Goal: Check status

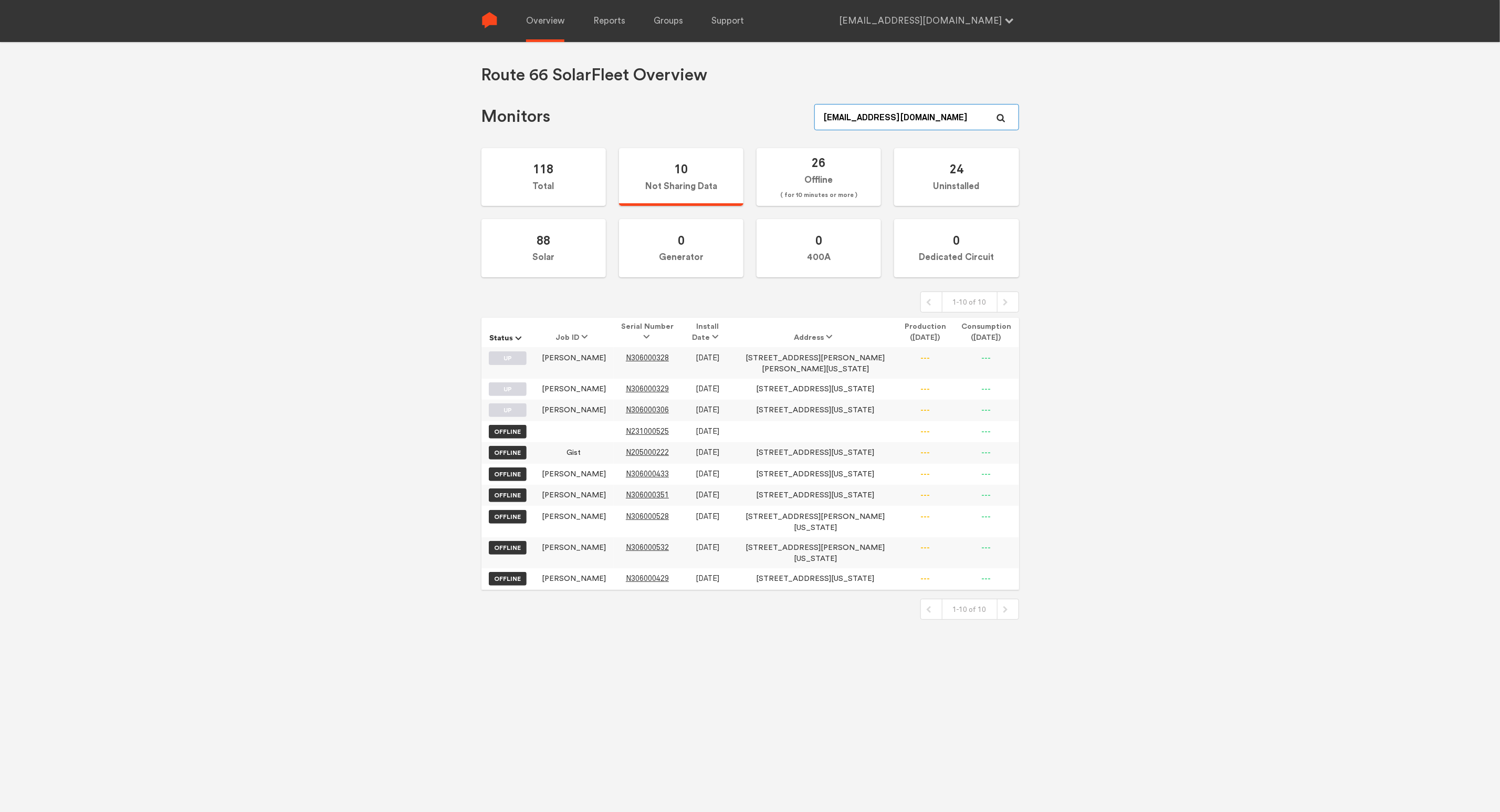
click at [913, 112] on input "[EMAIL_ADDRESS][DOMAIN_NAME]" at bounding box center [916, 117] width 204 height 26
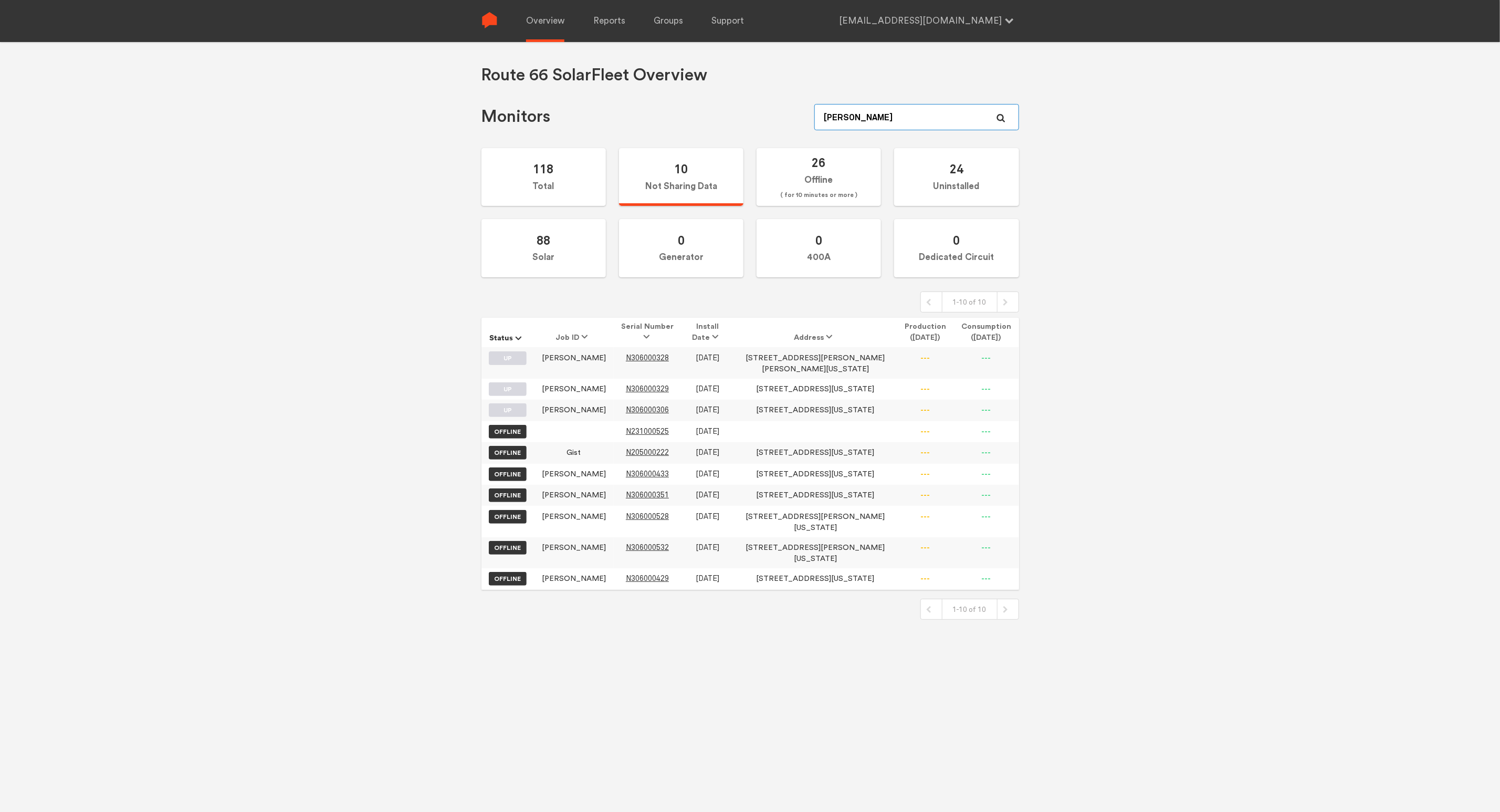
type input "[PERSON_NAME]"
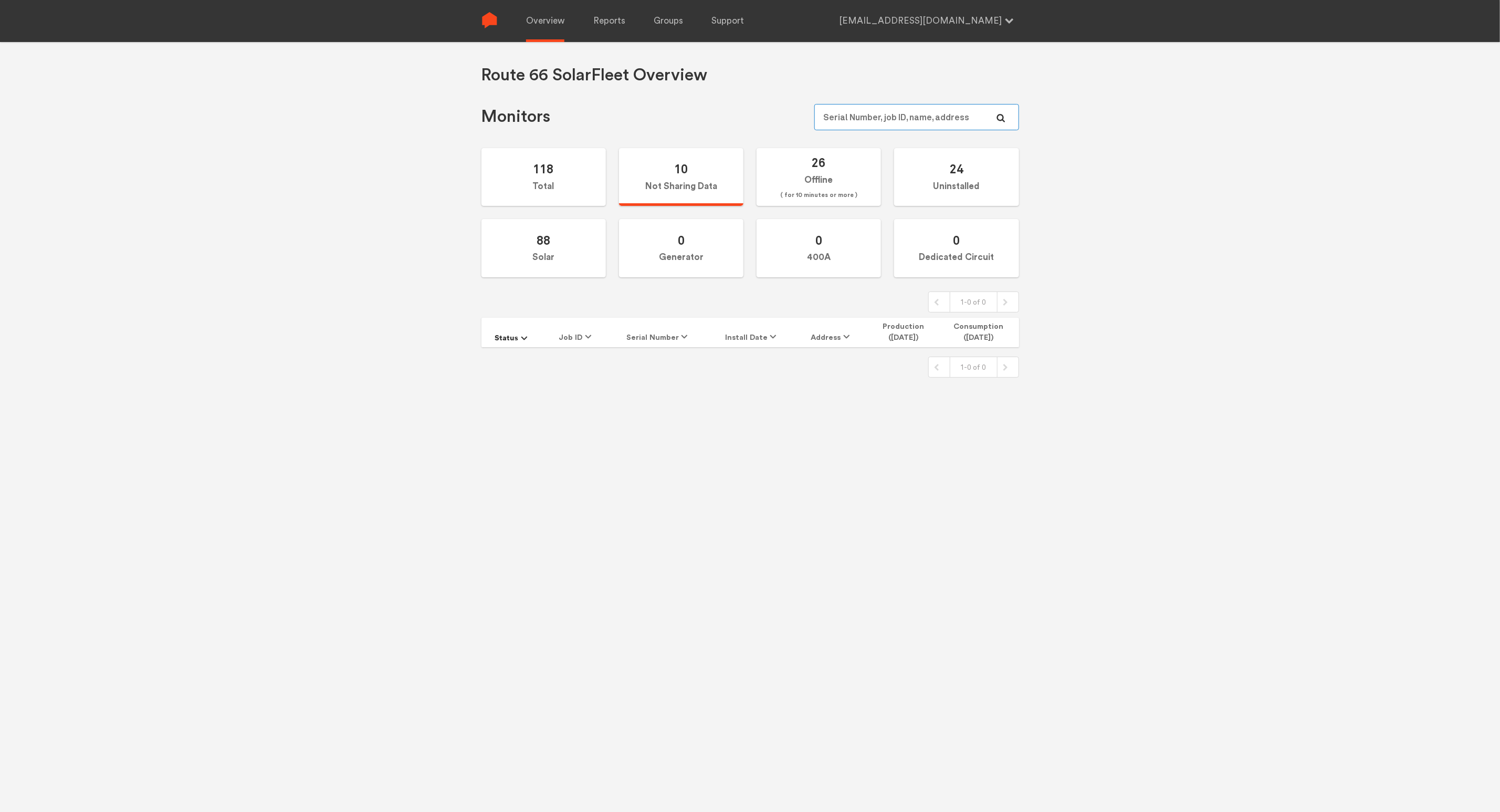
click at [868, 107] on input "text" at bounding box center [916, 117] width 204 height 26
type input "[PERSON_NAME]"
click at [838, 124] on input "text" at bounding box center [916, 117] width 204 height 26
type input "3800"
click at [838, 124] on input "text" at bounding box center [916, 117] width 204 height 26
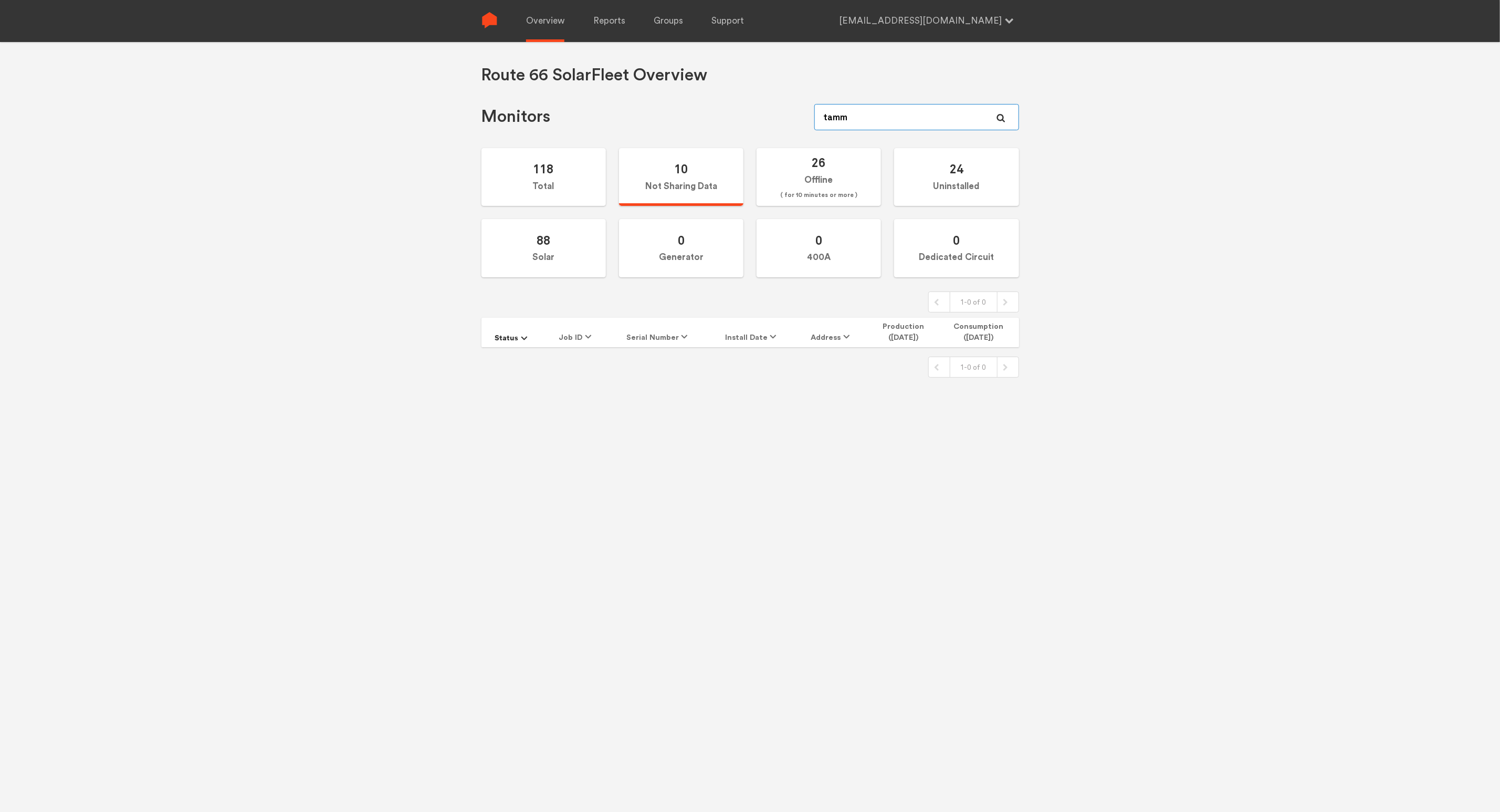
type input "[PERSON_NAME]"
click at [553, 187] on label "118 Total" at bounding box center [544, 177] width 125 height 58
click at [0, 0] on input "118 Total" at bounding box center [0, 0] width 0 height 0
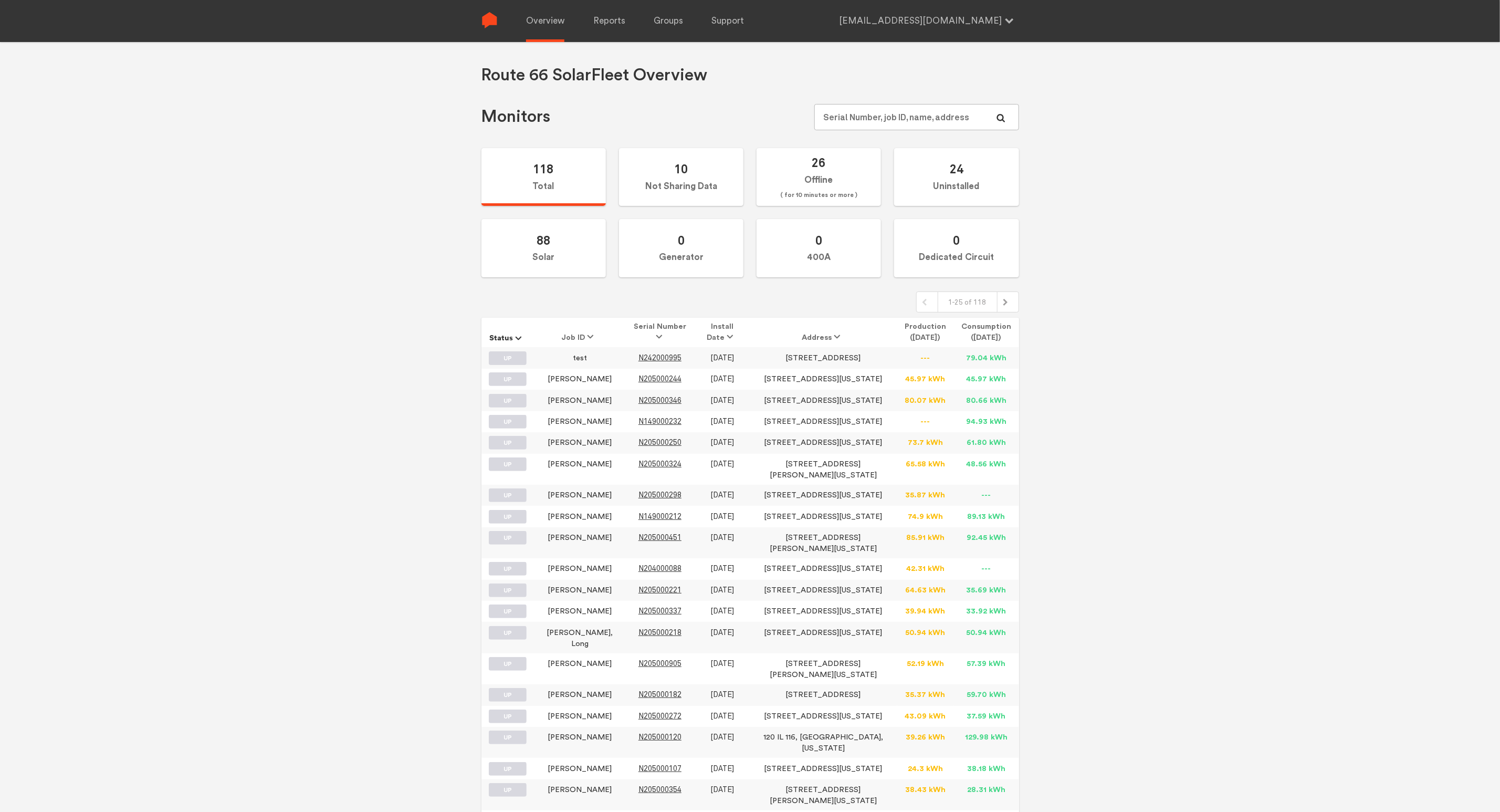
scroll to position [149, 0]
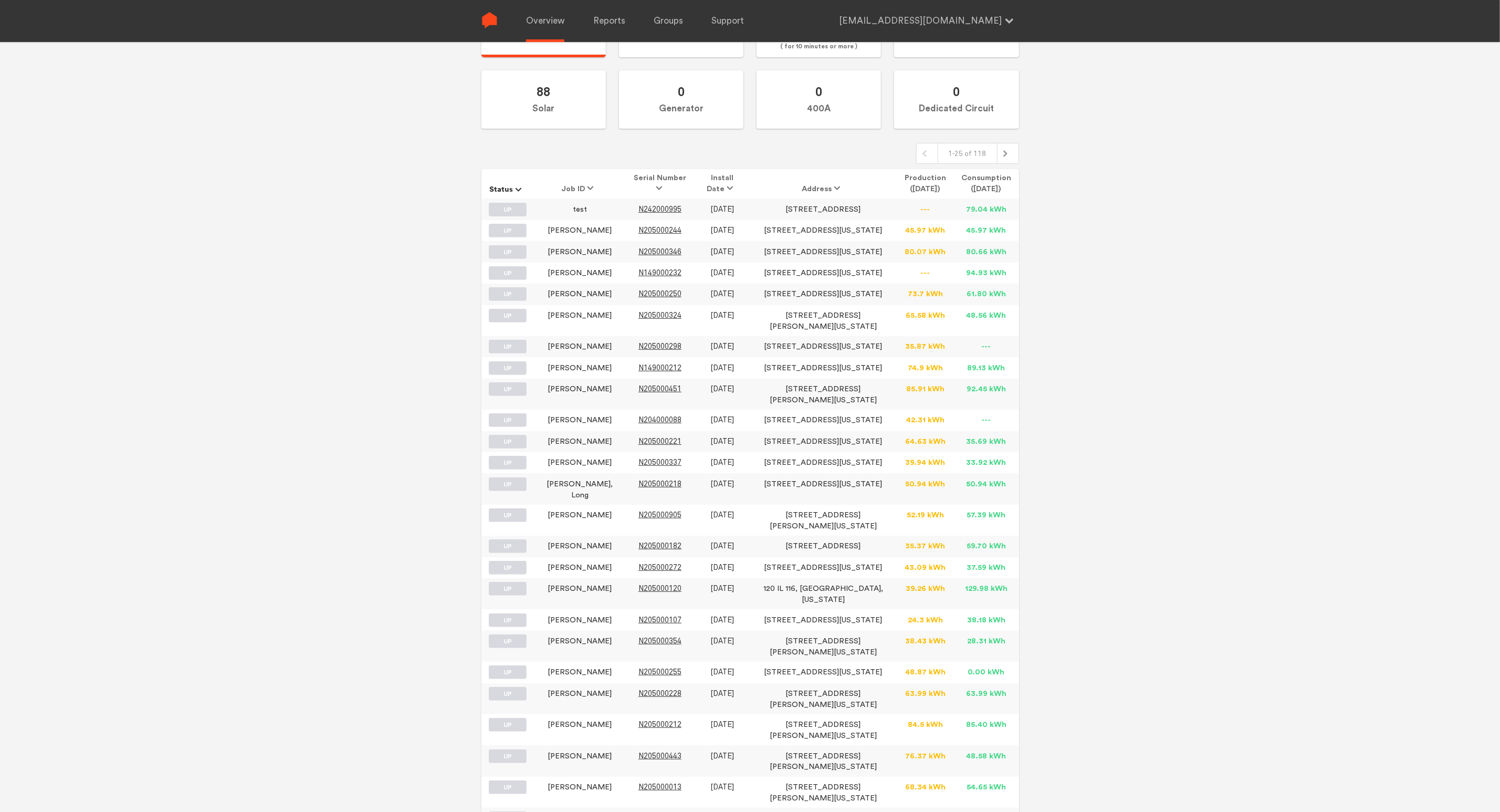
click at [925, 206] on td "---" at bounding box center [926, 209] width 57 height 21
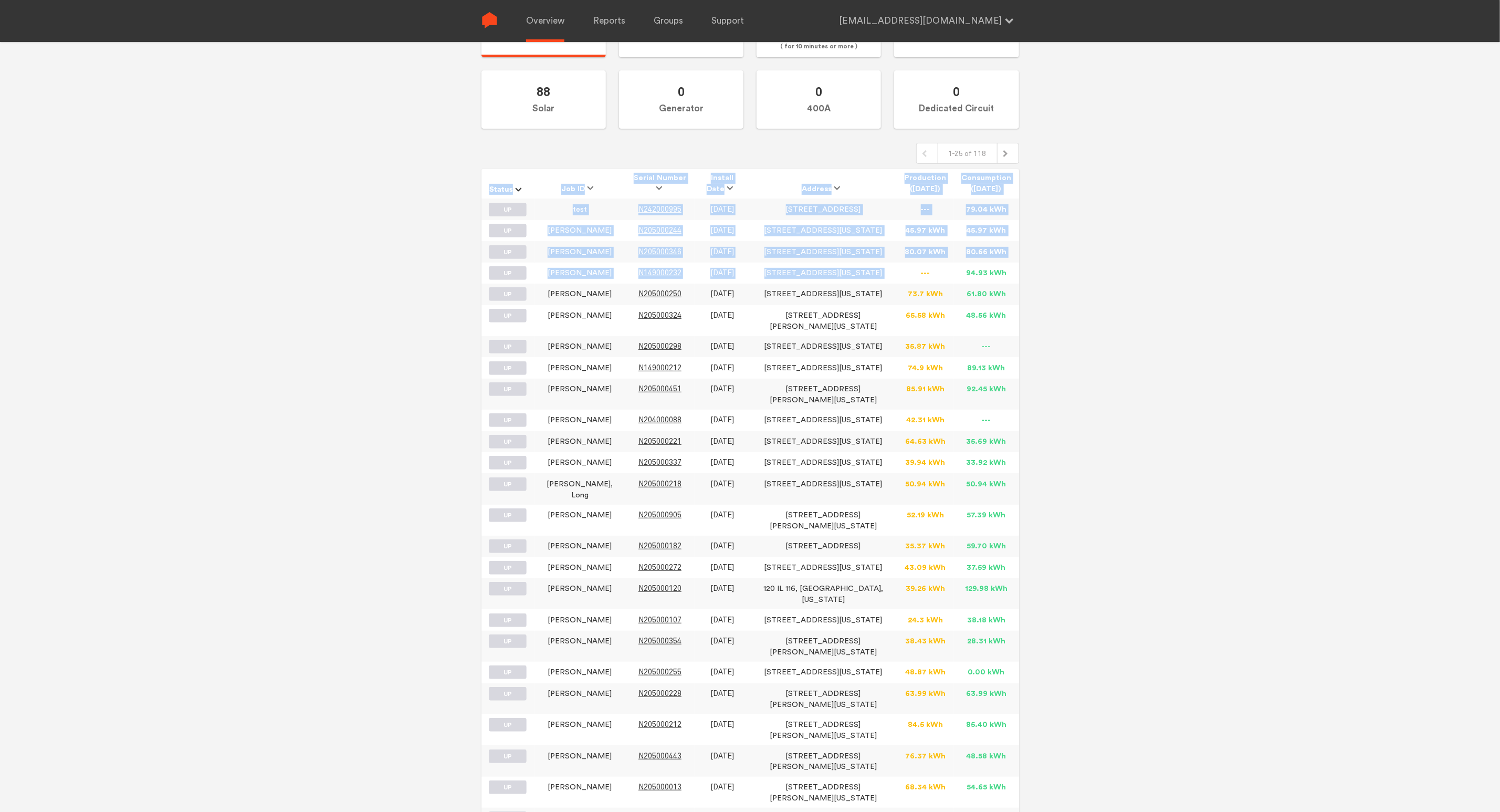
drag, startPoint x: 912, startPoint y: 276, endPoint x: 1054, endPoint y: 363, distance: 166.5
click at [1054, 363] on div "Route 66 Solar Fleet Overview Monitors 118 Total 10 Not Sharing Data 26 Offline…" at bounding box center [750, 300] width 1500 height 812
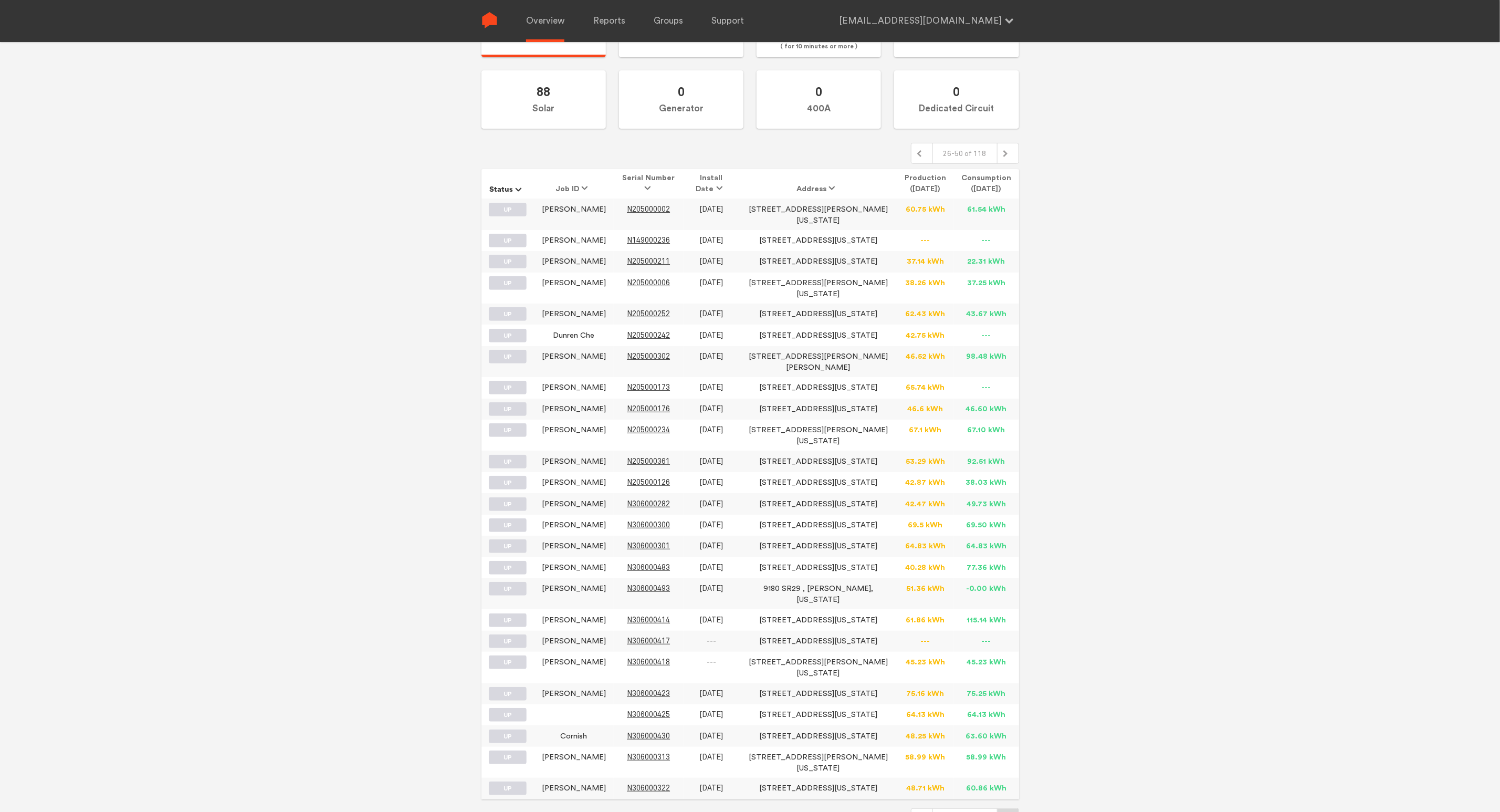
click at [1011, 811] on div at bounding box center [1008, 818] width 13 height 13
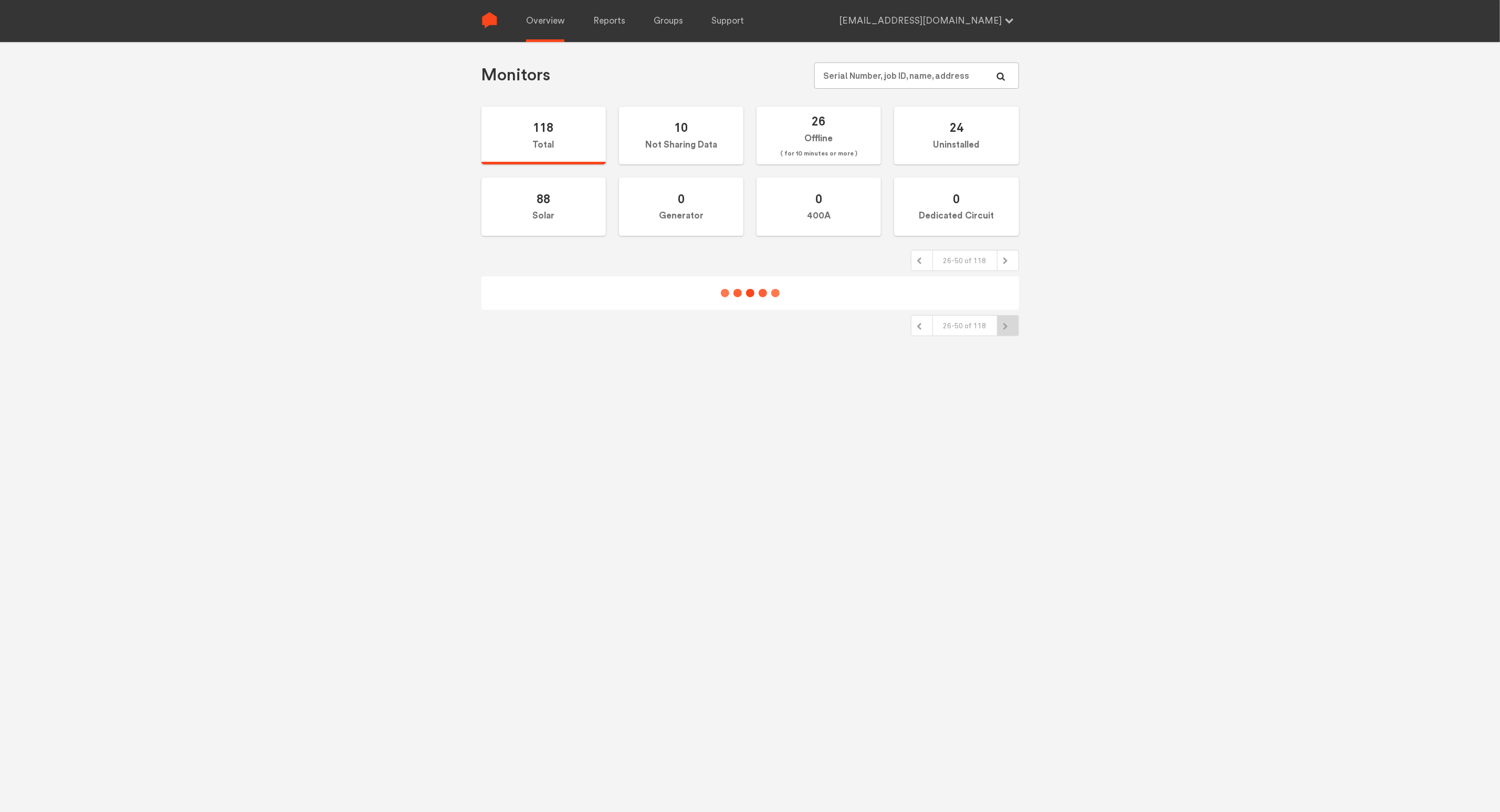
scroll to position [139, 0]
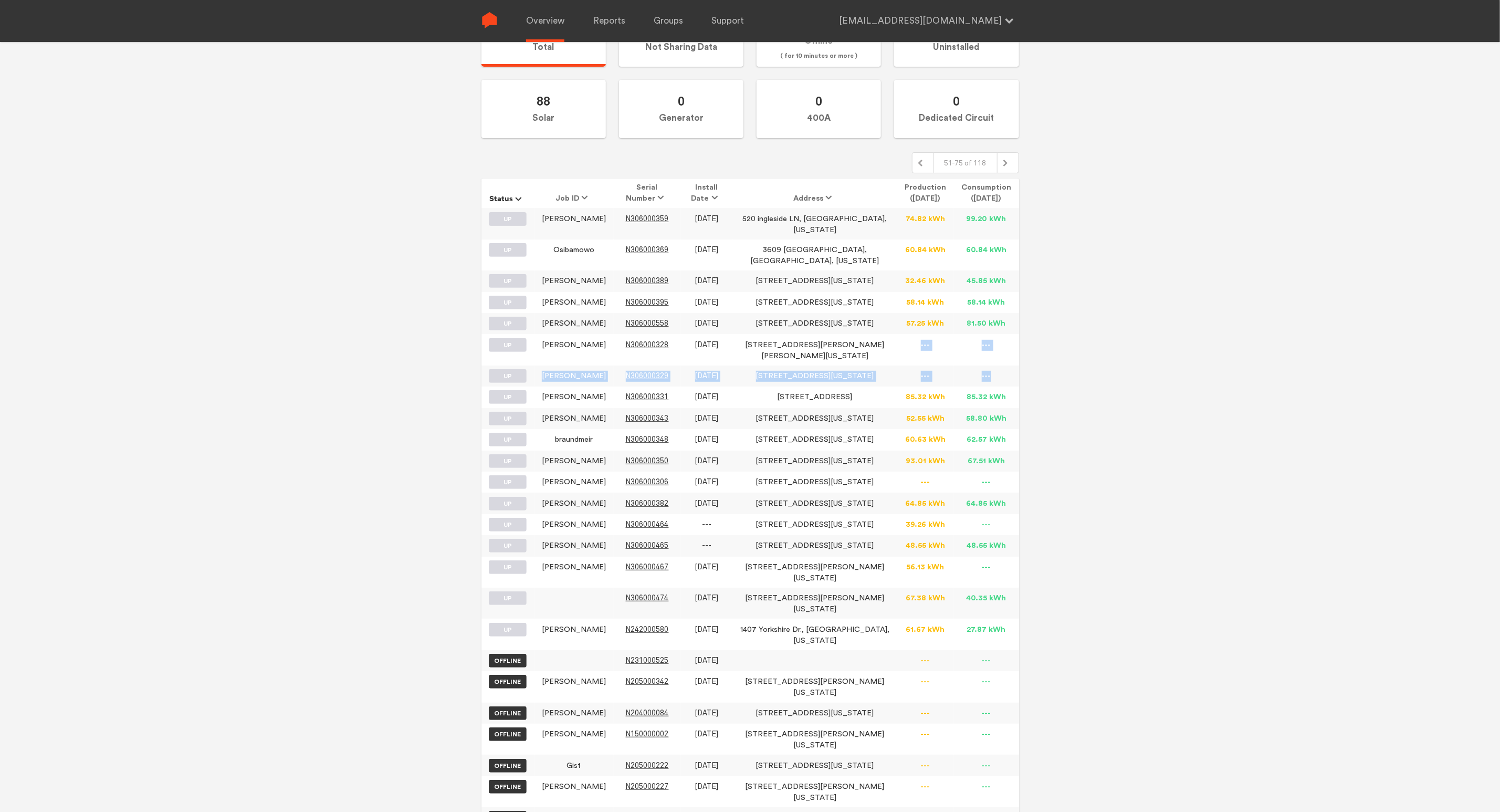
drag, startPoint x: 923, startPoint y: 323, endPoint x: 1009, endPoint y: 355, distance: 91.8
click at [1009, 355] on tbody "UP [PERSON_NAME] N306000359 [DATE] 520 ingleside LN, [GEOGRAPHIC_DATA], [US_STA…" at bounding box center [750, 517] width 538 height 620
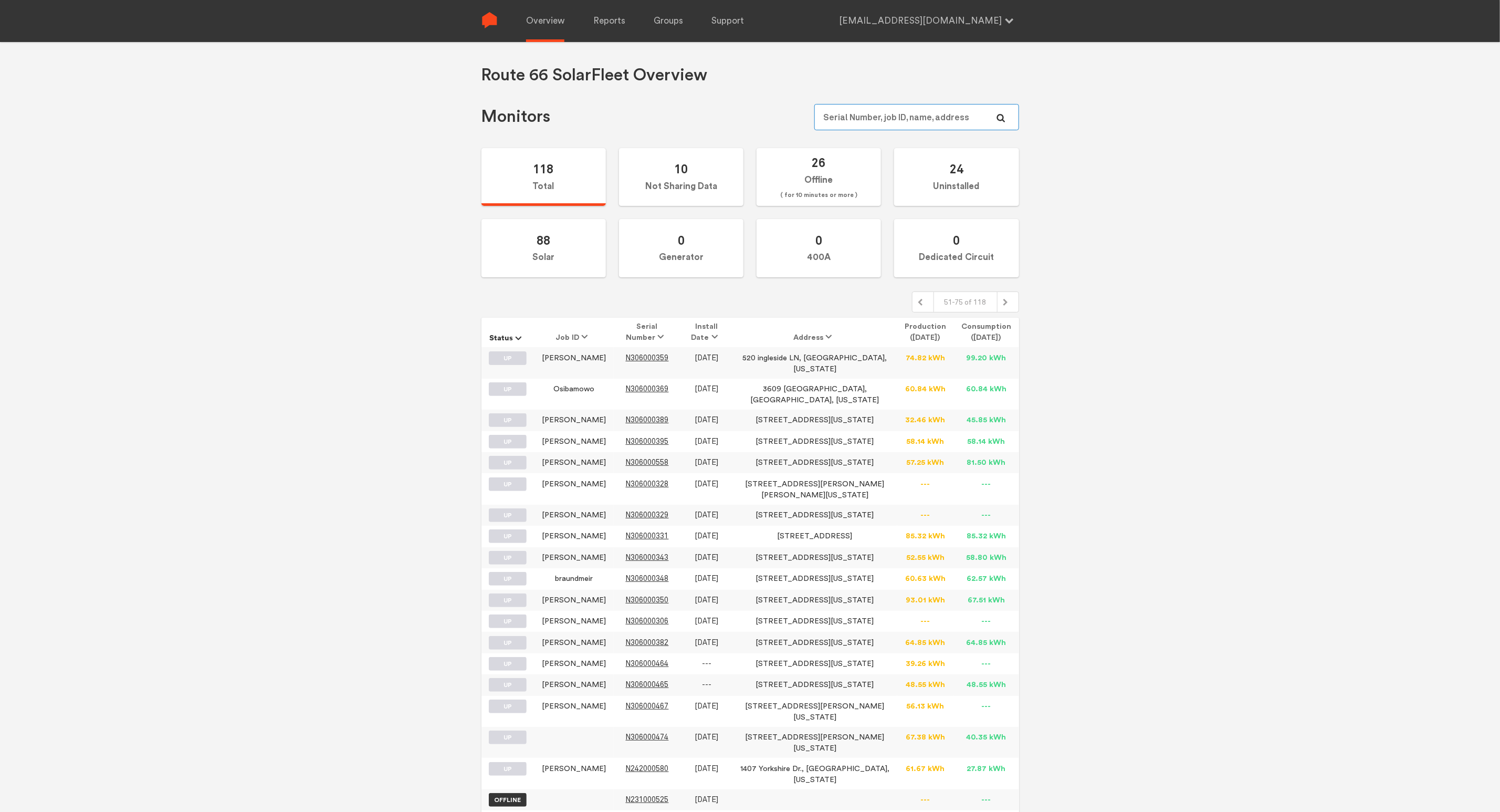
click at [919, 118] on input "text" at bounding box center [916, 117] width 204 height 26
